Goal: Contribute content: Add original content to the website for others to see

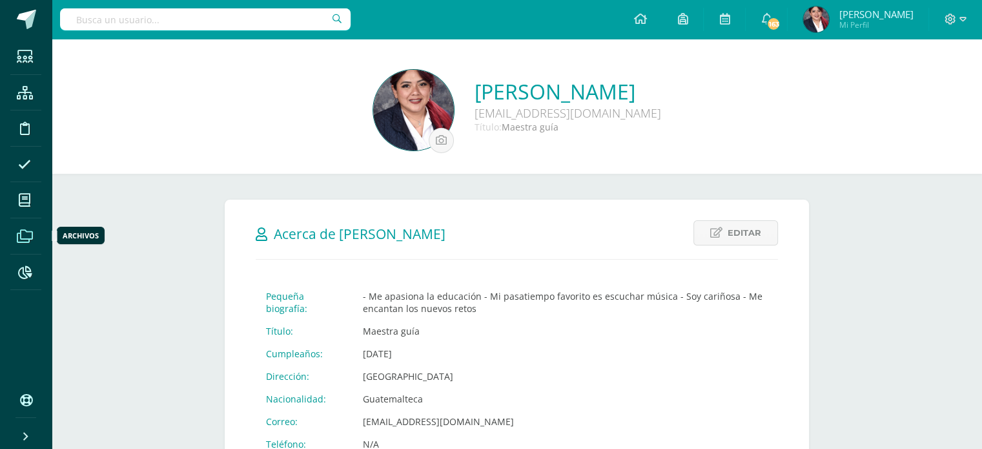
click at [19, 233] on icon at bounding box center [25, 236] width 16 height 13
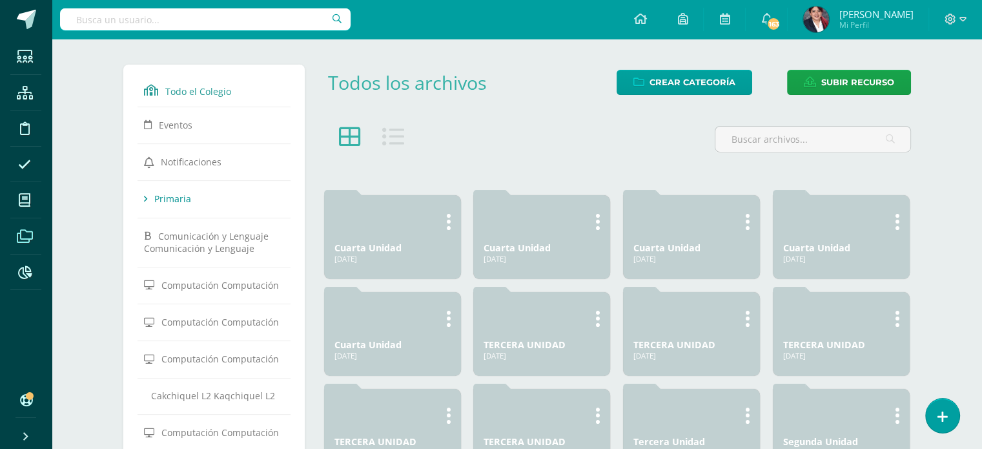
click at [187, 199] on span "Primaria" at bounding box center [172, 198] width 37 height 12
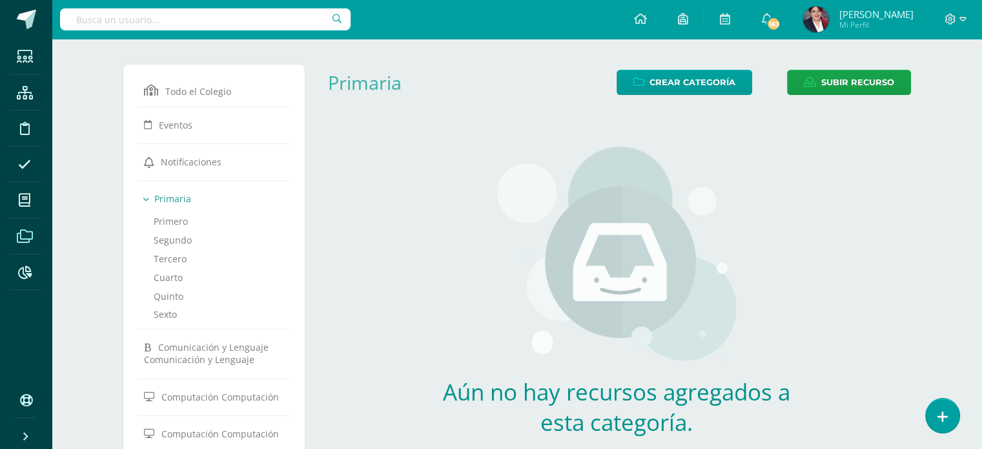
click at [158, 312] on link "Sexto" at bounding box center [214, 314] width 121 height 19
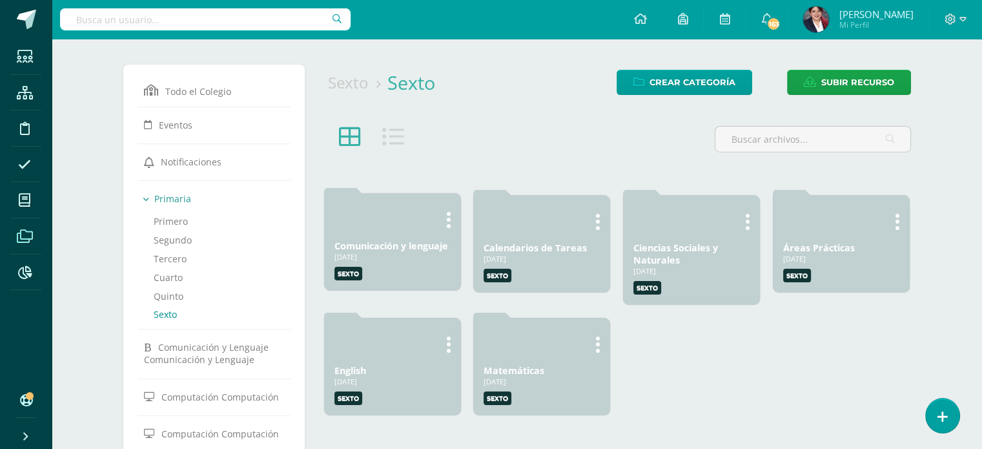
click at [426, 250] on link "Comunicación y lenguaje" at bounding box center [391, 246] width 114 height 12
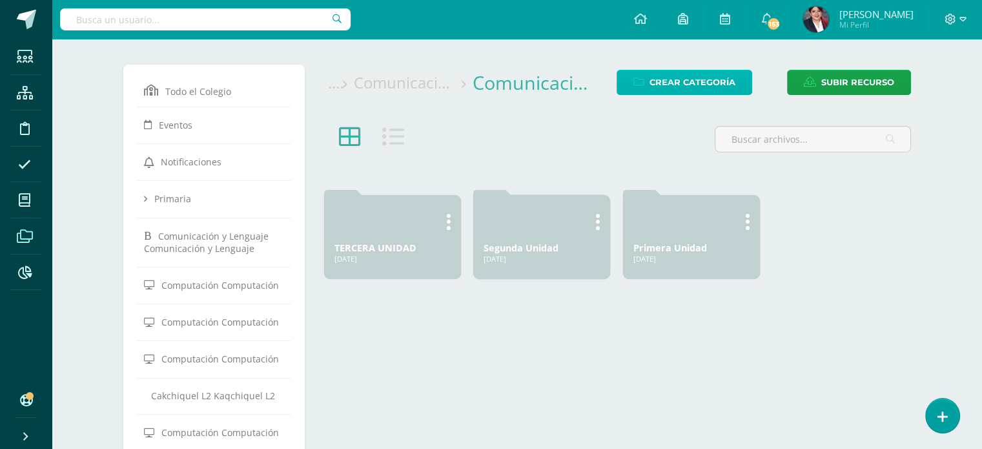
click at [728, 74] on span "Crear Categoría" at bounding box center [692, 82] width 86 height 24
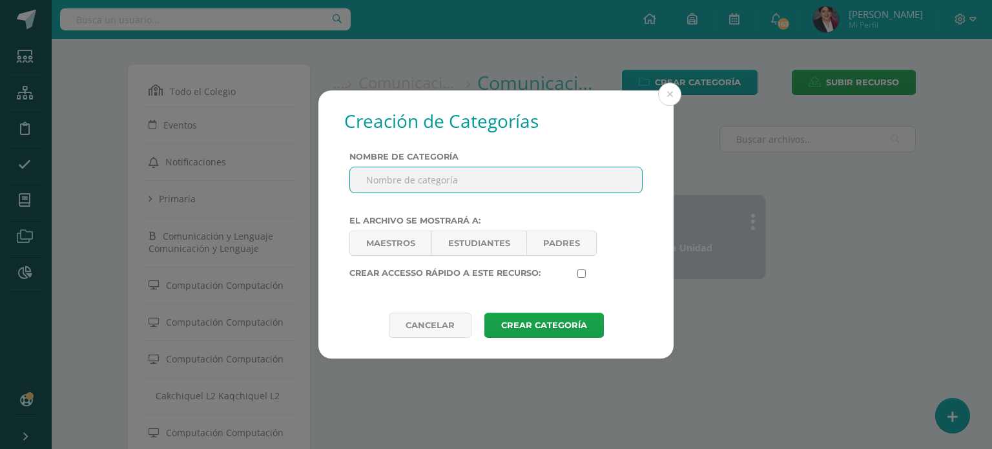
click at [402, 170] on input "Nombre de categoría" at bounding box center [496, 179] width 292 height 25
click at [390, 243] on link "Maestros" at bounding box center [390, 242] width 82 height 25
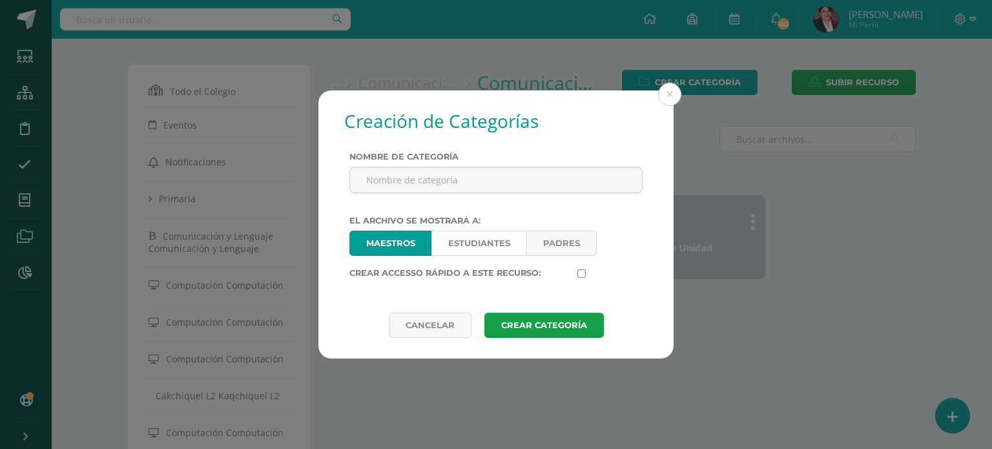
click at [504, 240] on link "Estudiantes" at bounding box center [478, 242] width 95 height 25
click at [387, 242] on link "Maestros" at bounding box center [390, 242] width 82 height 25
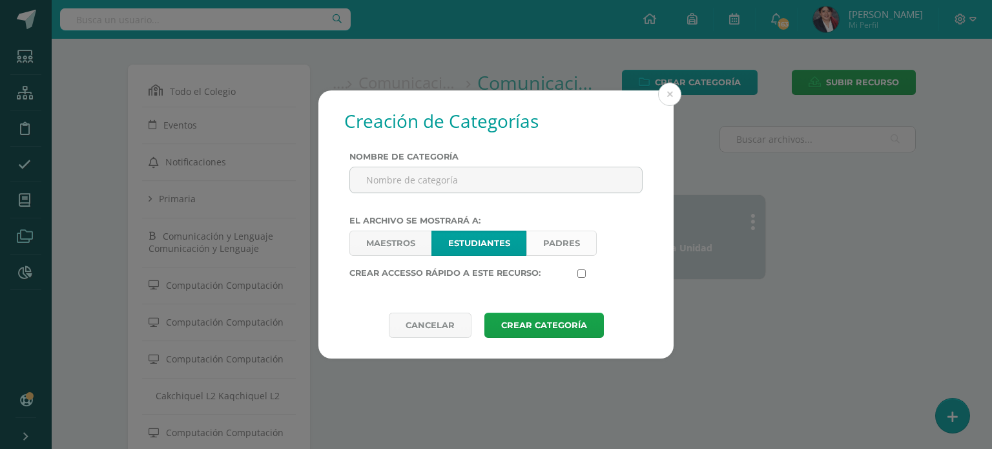
click at [573, 234] on link "Padres" at bounding box center [561, 242] width 70 height 25
click at [524, 174] on input "Nombre de categoría" at bounding box center [496, 179] width 292 height 25
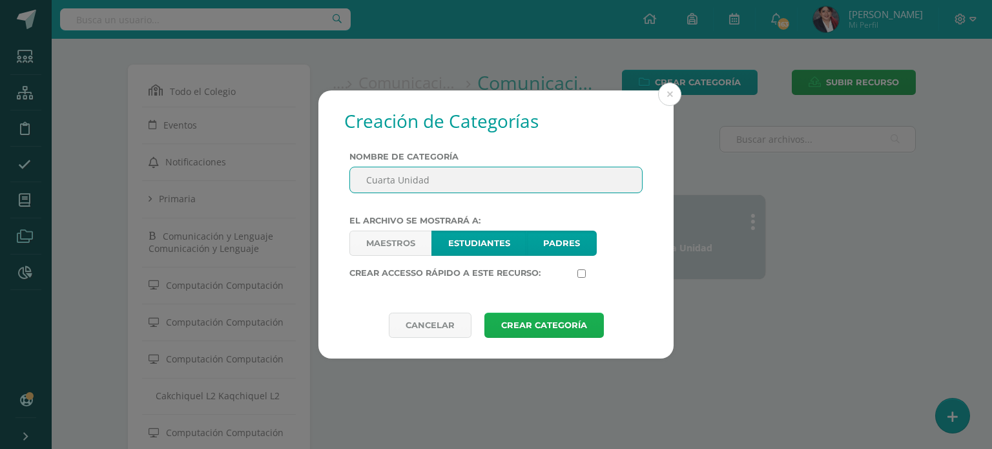
type input "Cuarta Unidad"
click at [525, 320] on button "Crear Categoría" at bounding box center [543, 324] width 119 height 25
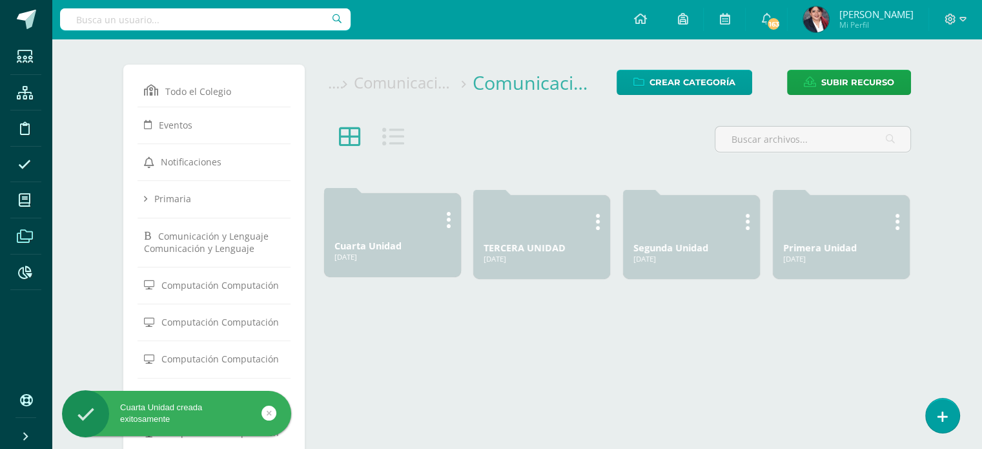
click at [387, 255] on div "[DATE]" at bounding box center [392, 257] width 116 height 10
click at [385, 248] on link "Cuarta Unidad" at bounding box center [367, 246] width 67 height 12
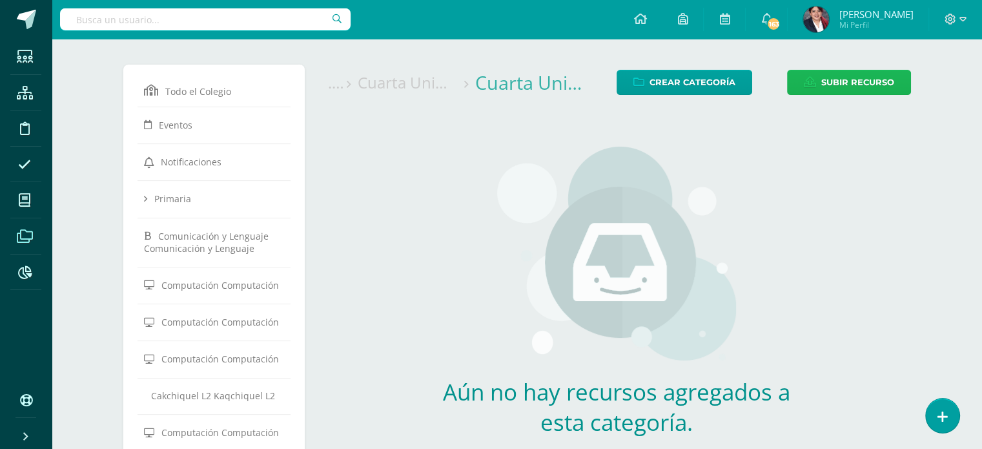
click at [844, 70] on span "Subir recurso" at bounding box center [857, 82] width 73 height 24
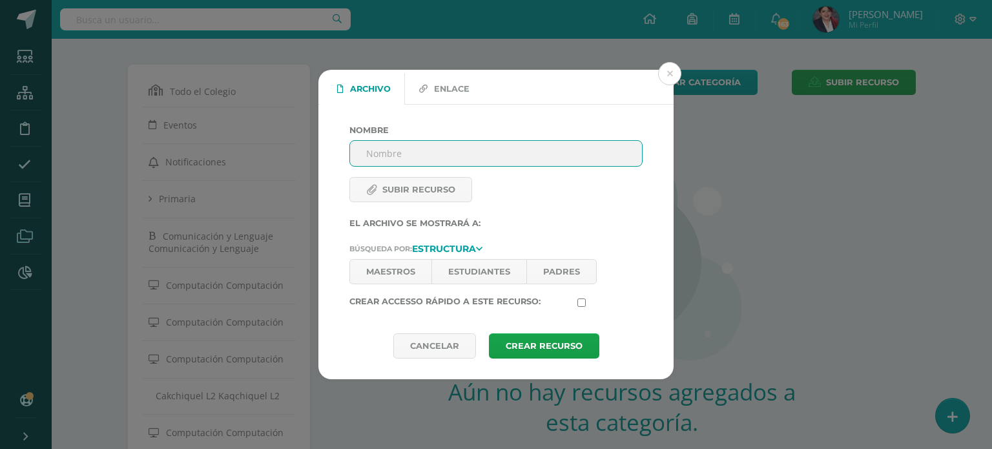
click at [411, 149] on input "Nombre" at bounding box center [496, 153] width 292 height 25
type input "CONTENIDOS PRUEBA CORTA"
click at [367, 188] on icon at bounding box center [371, 189] width 11 height 8
click at [367, 192] on input "Subir recurso" at bounding box center [437, 199] width 176 height 14
type input "C:\fakepath\CONTENIDOS DE EVALUACIÓN CUARTA UNIDAD.pdf"
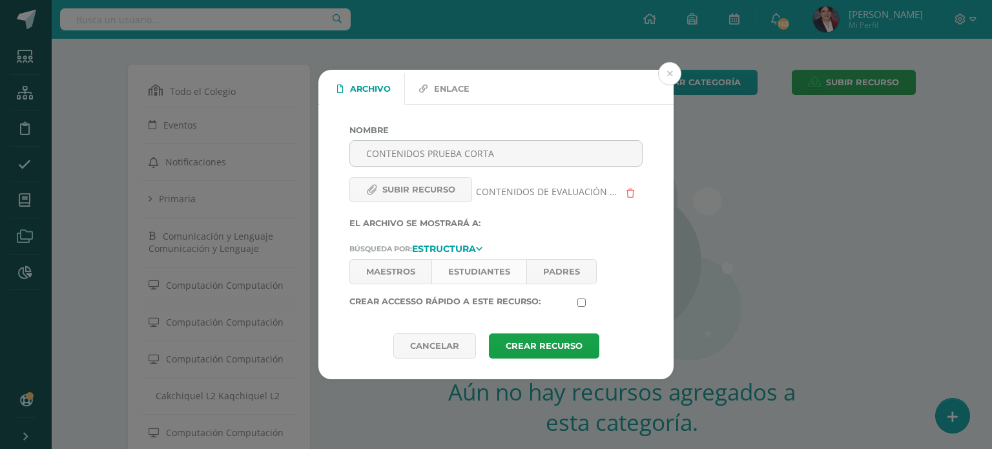
click at [460, 267] on link "Estudiantes" at bounding box center [478, 271] width 95 height 25
click at [584, 263] on link "Padres" at bounding box center [561, 271] width 70 height 25
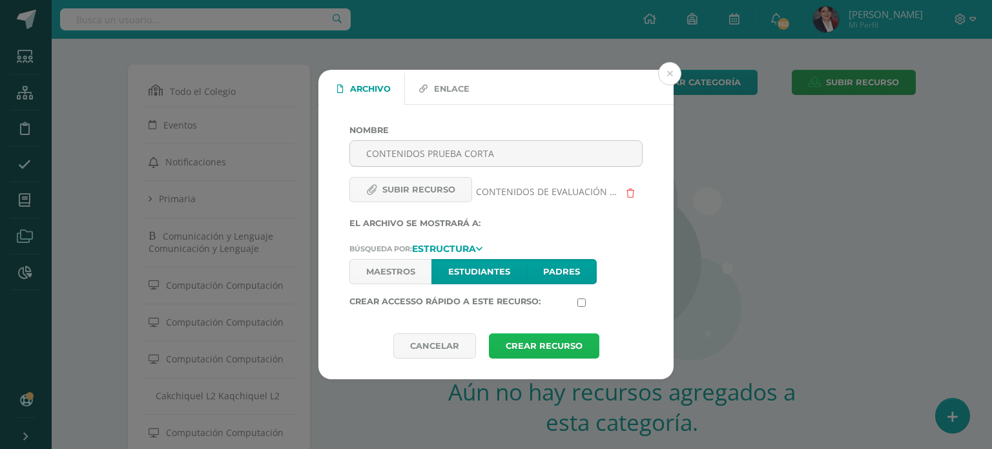
click at [542, 340] on button "Crear Recurso" at bounding box center [544, 345] width 110 height 25
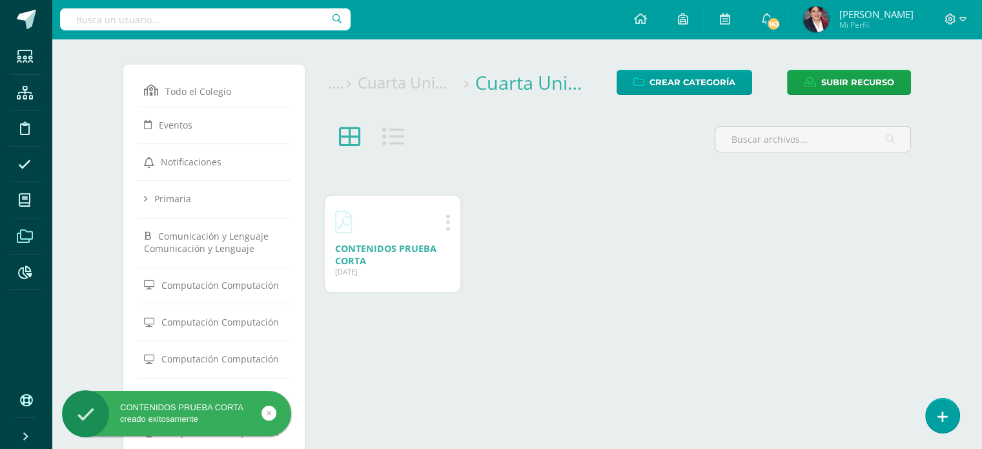
click at [549, 316] on div "Cuarta Unidad Cuarta Unidad ... Crear Categoría Subir recurso Archivo Enlace No…" at bounding box center [617, 398] width 598 height 666
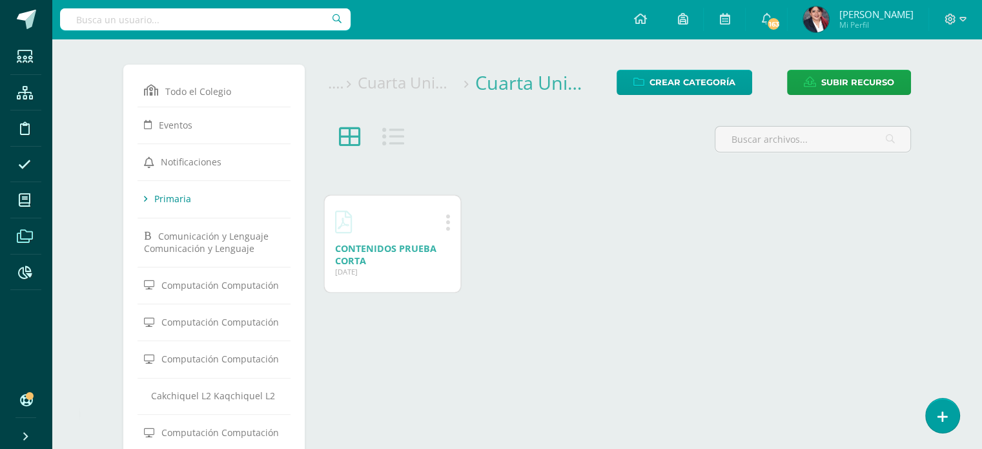
click at [148, 199] on link "Primaria" at bounding box center [214, 198] width 141 height 23
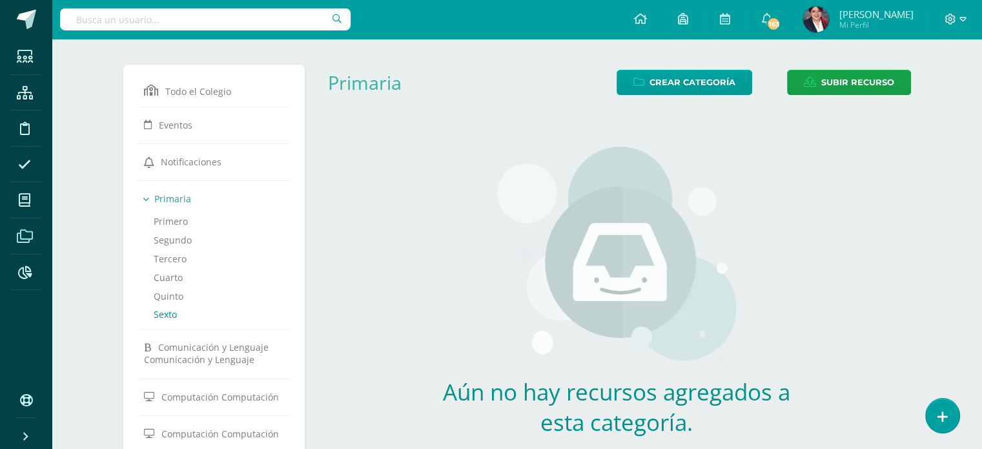
click at [165, 308] on link "Sexto" at bounding box center [214, 314] width 121 height 19
click at [165, 279] on link "Cuarto" at bounding box center [214, 277] width 121 height 19
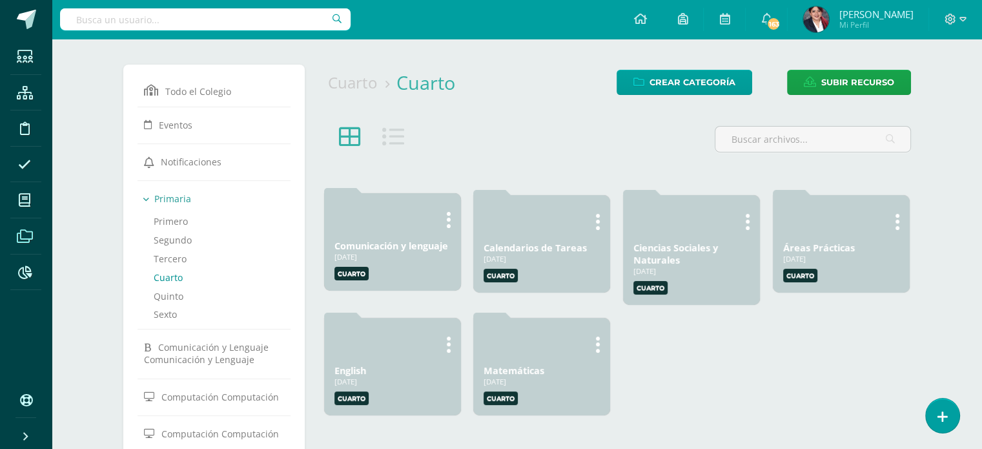
click at [377, 257] on div "[DATE]" at bounding box center [392, 257] width 116 height 10
click at [377, 249] on link "Comunicación y lenguaje" at bounding box center [391, 246] width 114 height 12
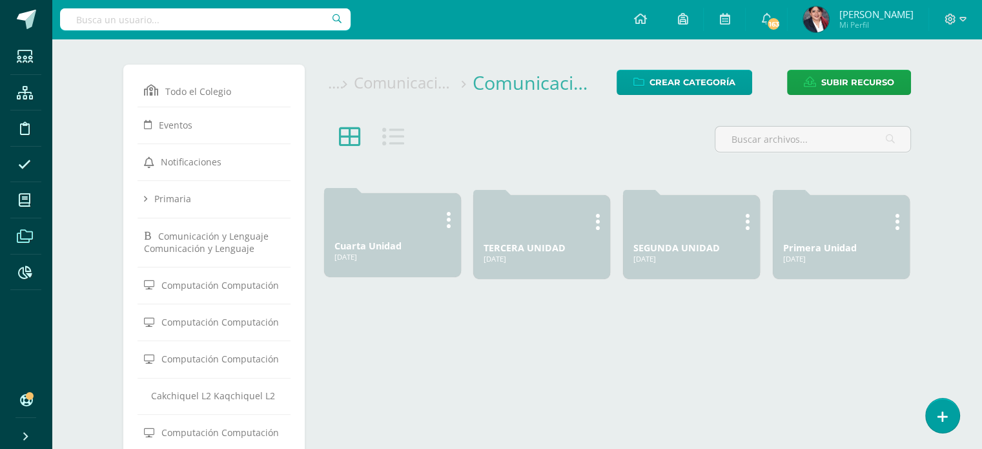
click at [380, 245] on link "Cuarta Unidad" at bounding box center [367, 246] width 67 height 12
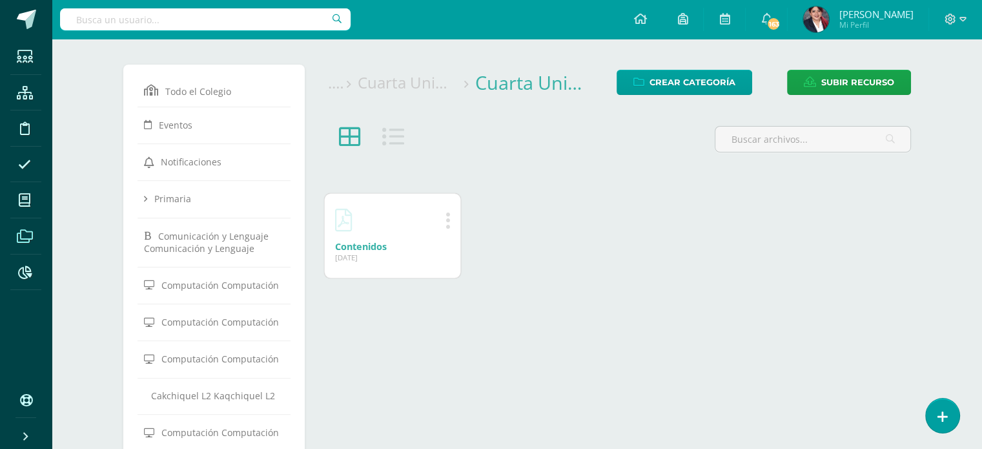
drag, startPoint x: 0, startPoint y: 0, endPoint x: 380, endPoint y: 245, distance: 451.6
click at [380, 245] on link "Contenidos" at bounding box center [361, 246] width 52 height 12
click at [615, 190] on div "Editar Eliminar Contenidos 19 Ago, 2025 19 Ago, 2025 Creado por: Gabriela Edita…" at bounding box center [617, 238] width 598 height 98
click at [819, 75] on link "Subir recurso" at bounding box center [849, 82] width 124 height 25
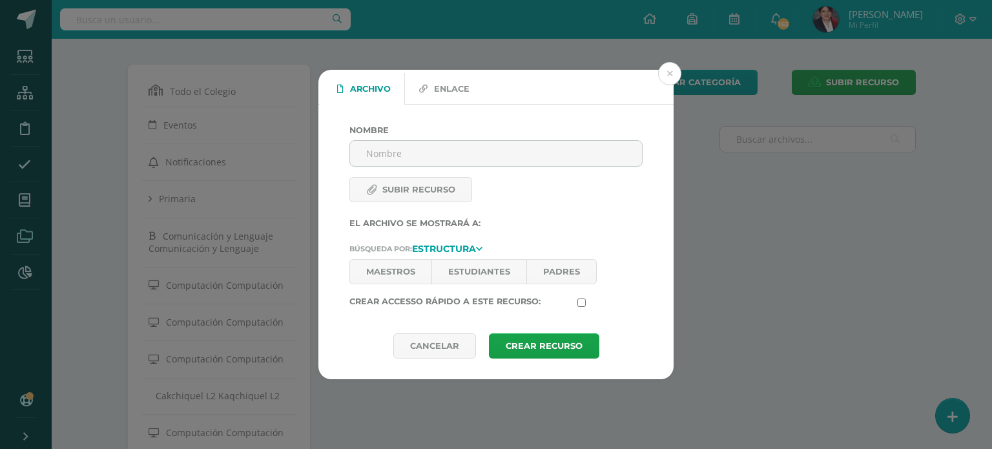
click at [421, 196] on input "Subir recurso" at bounding box center [437, 199] width 176 height 14
type input "C:\fakepath\contenido prueba corta4.pdf"
click at [465, 271] on link "Estudiantes" at bounding box center [478, 271] width 95 height 25
click at [534, 263] on link "Padres" at bounding box center [561, 271] width 70 height 25
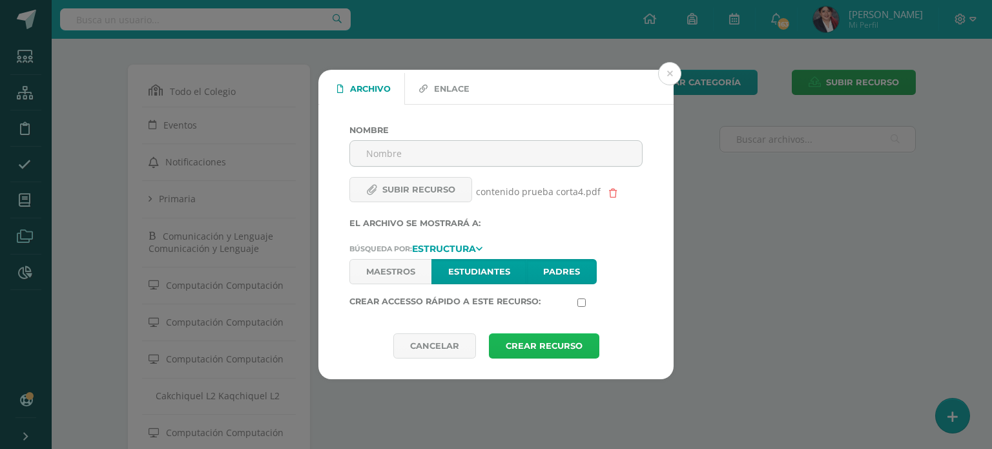
click at [542, 338] on button "Crear Recurso" at bounding box center [544, 345] width 110 height 25
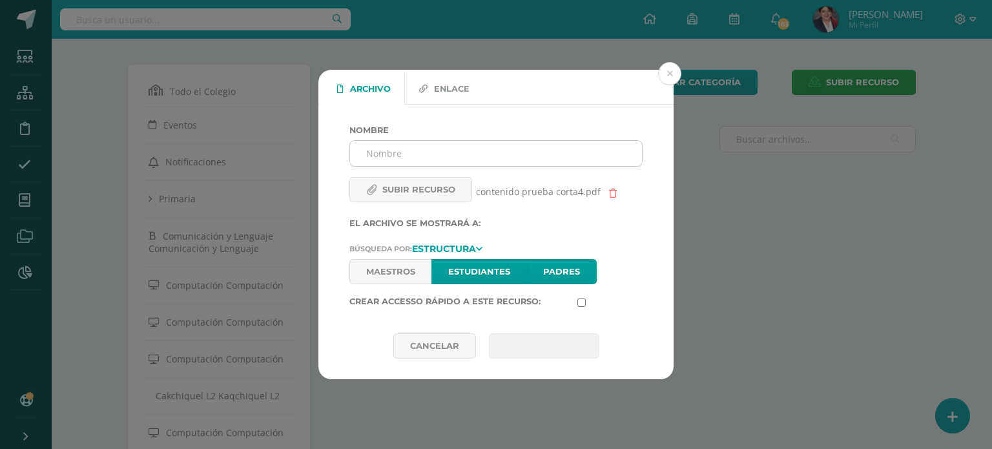
click at [502, 140] on div at bounding box center [495, 153] width 293 height 26
click at [564, 143] on input "Nombre" at bounding box center [496, 153] width 292 height 25
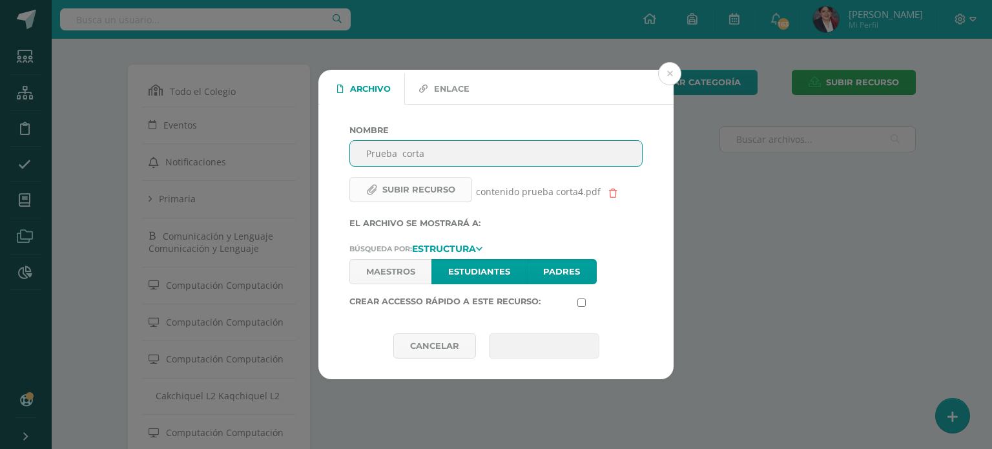
type input "Prueba corta"
click at [442, 190] on label "Subir recurso" at bounding box center [410, 189] width 123 height 25
click at [442, 192] on input "Subir recurso" at bounding box center [437, 199] width 176 height 14
click at [670, 69] on button at bounding box center [669, 73] width 23 height 23
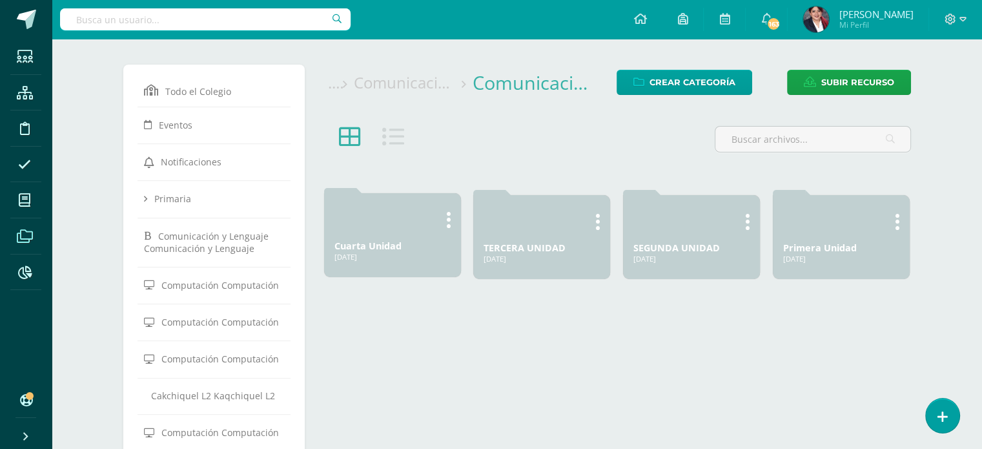
click at [360, 242] on link "Cuarta Unidad" at bounding box center [367, 246] width 67 height 12
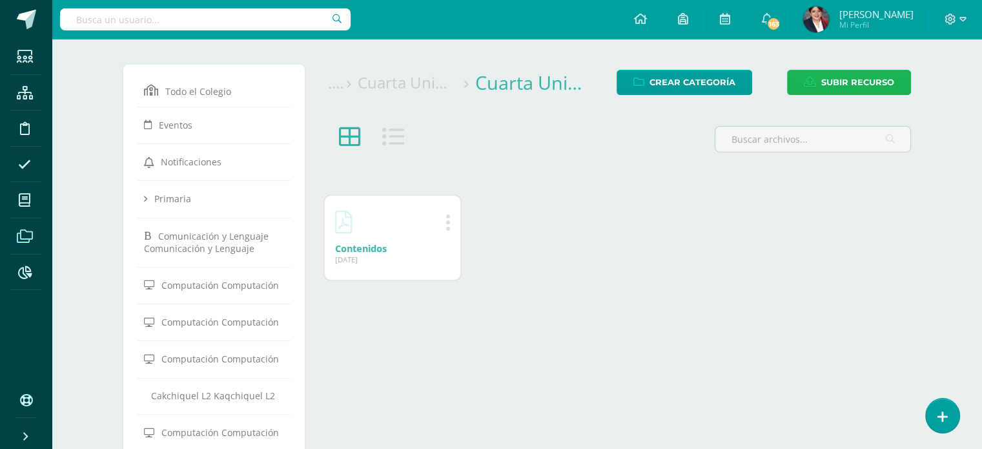
click at [814, 74] on link "Subir recurso" at bounding box center [849, 82] width 124 height 25
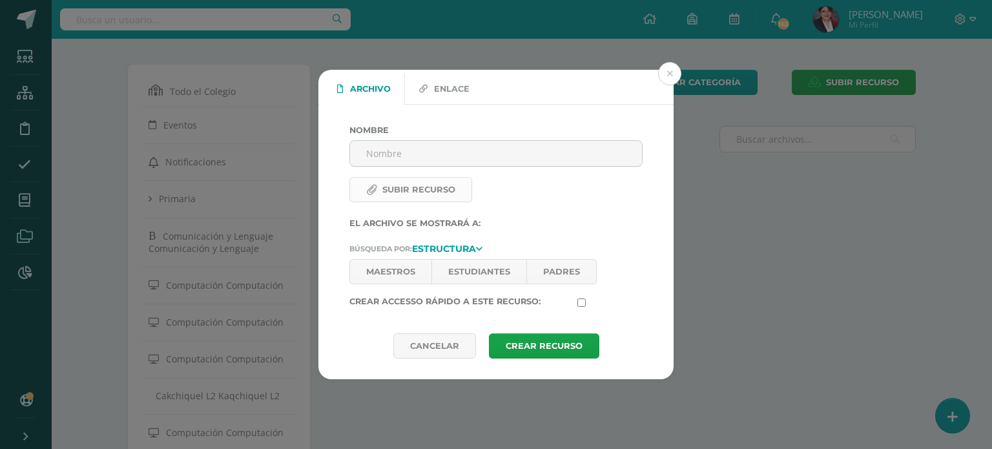
click at [395, 189] on label "Subir recurso" at bounding box center [410, 189] width 123 height 25
click at [395, 192] on input "Subir recurso" at bounding box center [437, 199] width 176 height 14
type input "C:\fakepath\contenido prueba corta4.pdf"
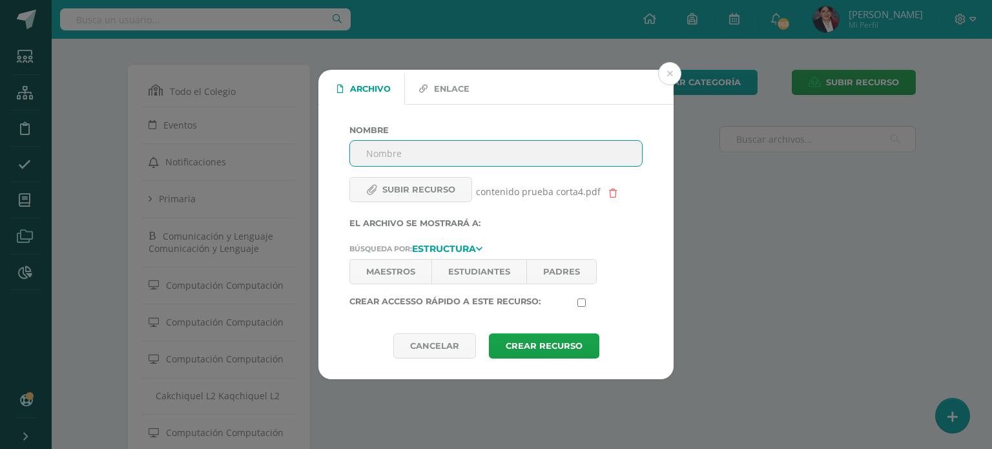
click at [441, 156] on input "Nombre" at bounding box center [496, 153] width 292 height 25
type input "Prueba corta"
click at [488, 261] on link "Estudiantes" at bounding box center [478, 271] width 95 height 25
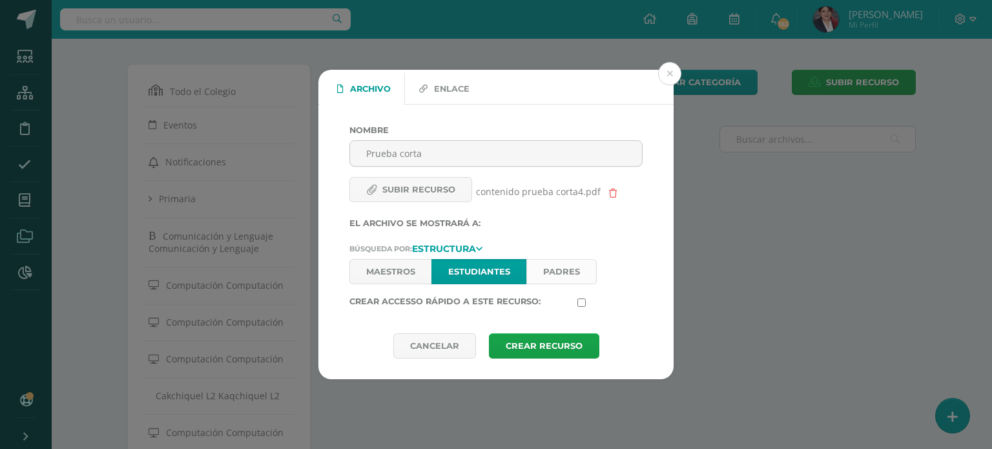
click at [575, 275] on link "Padres" at bounding box center [561, 271] width 70 height 25
click at [545, 347] on button "Crear Recurso" at bounding box center [544, 345] width 110 height 25
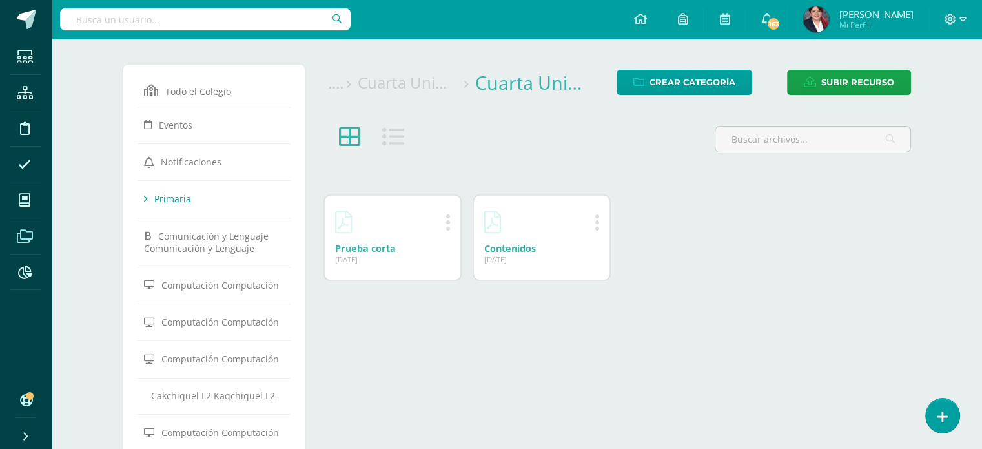
click at [176, 193] on span "Primaria" at bounding box center [172, 198] width 37 height 12
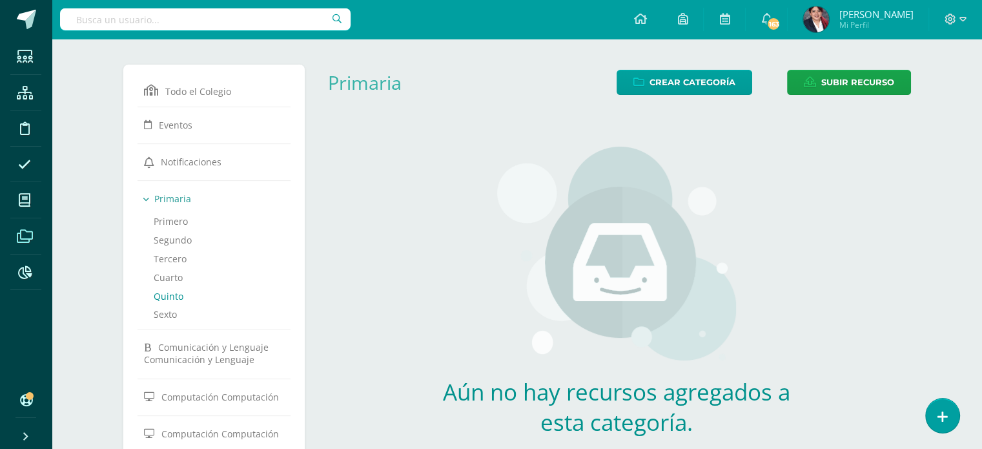
click at [172, 291] on link "Quinto" at bounding box center [214, 296] width 121 height 19
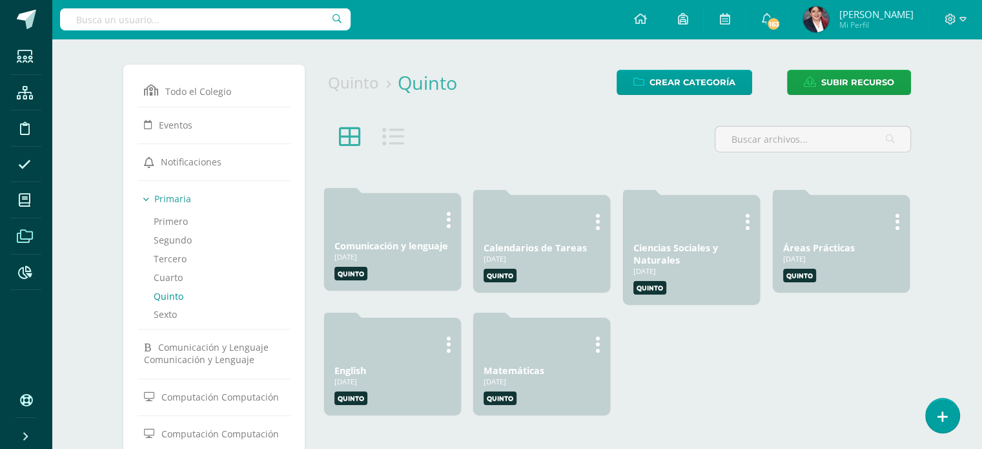
click at [380, 245] on link "Comunicación y lenguaje" at bounding box center [391, 246] width 114 height 12
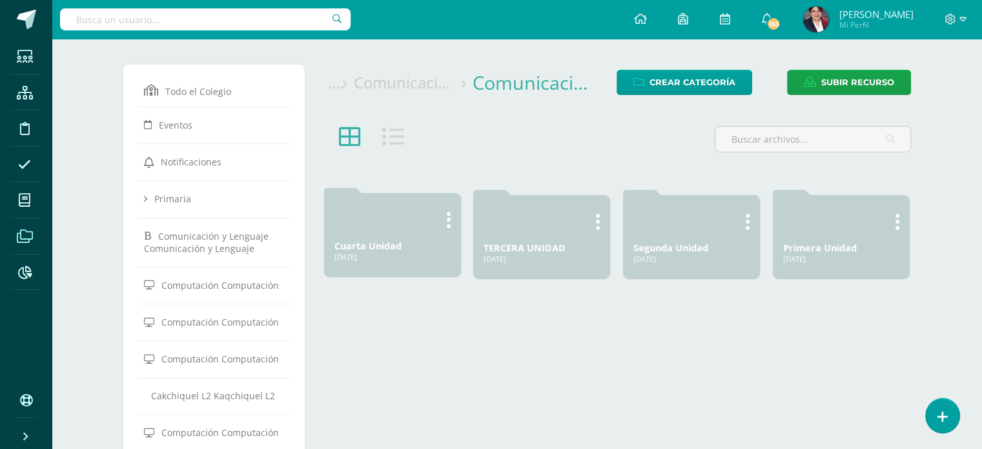
click at [354, 243] on link "Cuarta Unidad" at bounding box center [367, 246] width 67 height 12
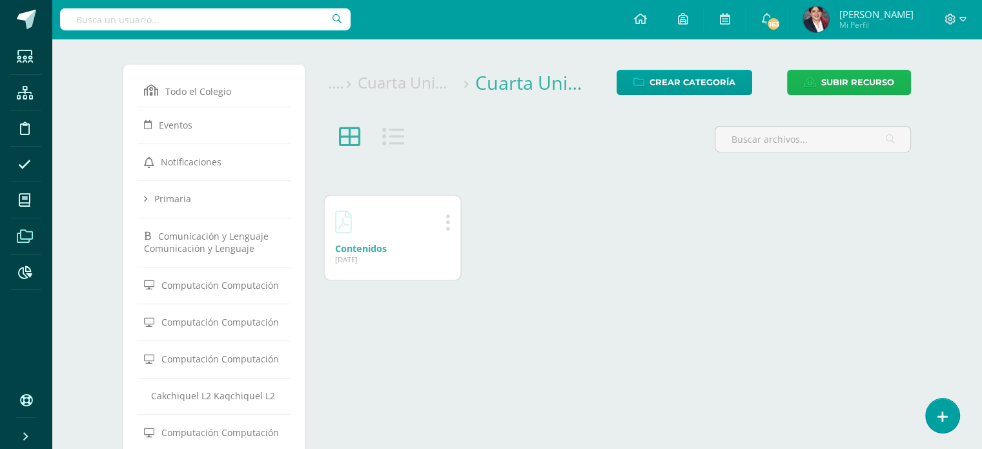
click at [857, 82] on span "Subir recurso" at bounding box center [857, 82] width 73 height 24
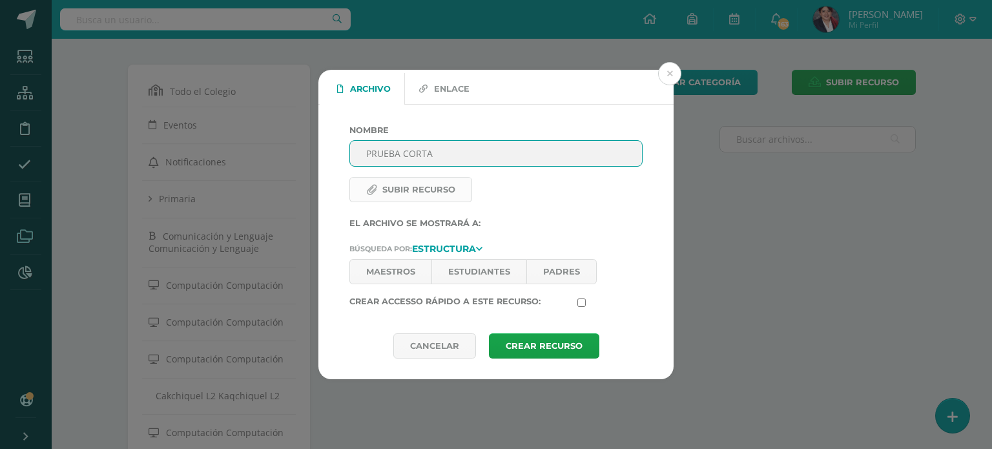
type input "PRUEBA CORTA"
click at [433, 180] on label "Subir recurso" at bounding box center [410, 189] width 123 height 25
click at [433, 192] on input "Subir recurso" at bounding box center [437, 199] width 176 height 14
type input "C:\fakepath\Contenidos Evaluación 4ta unidad 5to.pdf"
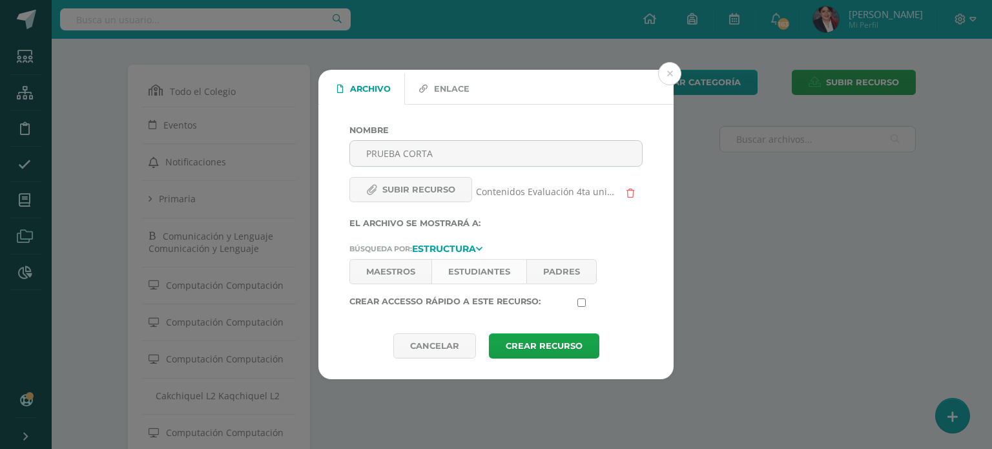
click at [456, 261] on link "Estudiantes" at bounding box center [478, 271] width 95 height 25
click at [560, 271] on link "Padres" at bounding box center [561, 271] width 70 height 25
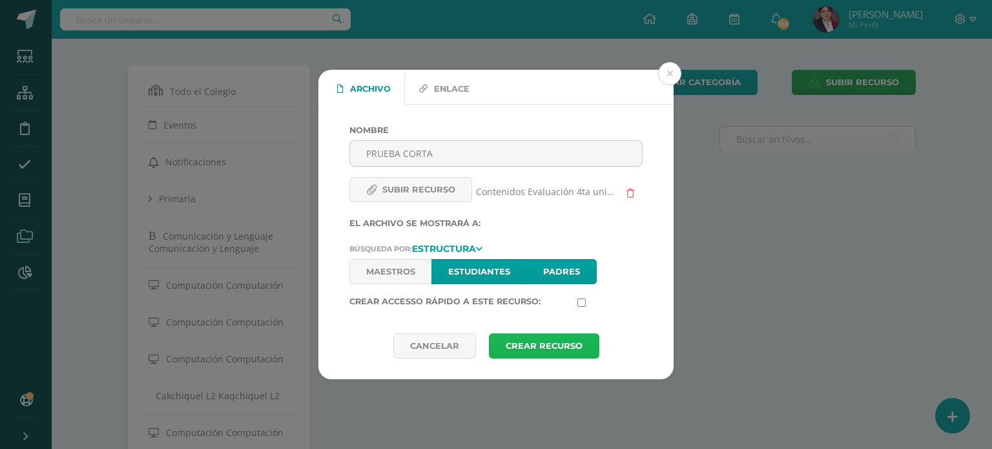
click at [528, 352] on button "Crear Recurso" at bounding box center [544, 345] width 110 height 25
